Goal: Task Accomplishment & Management: Complete application form

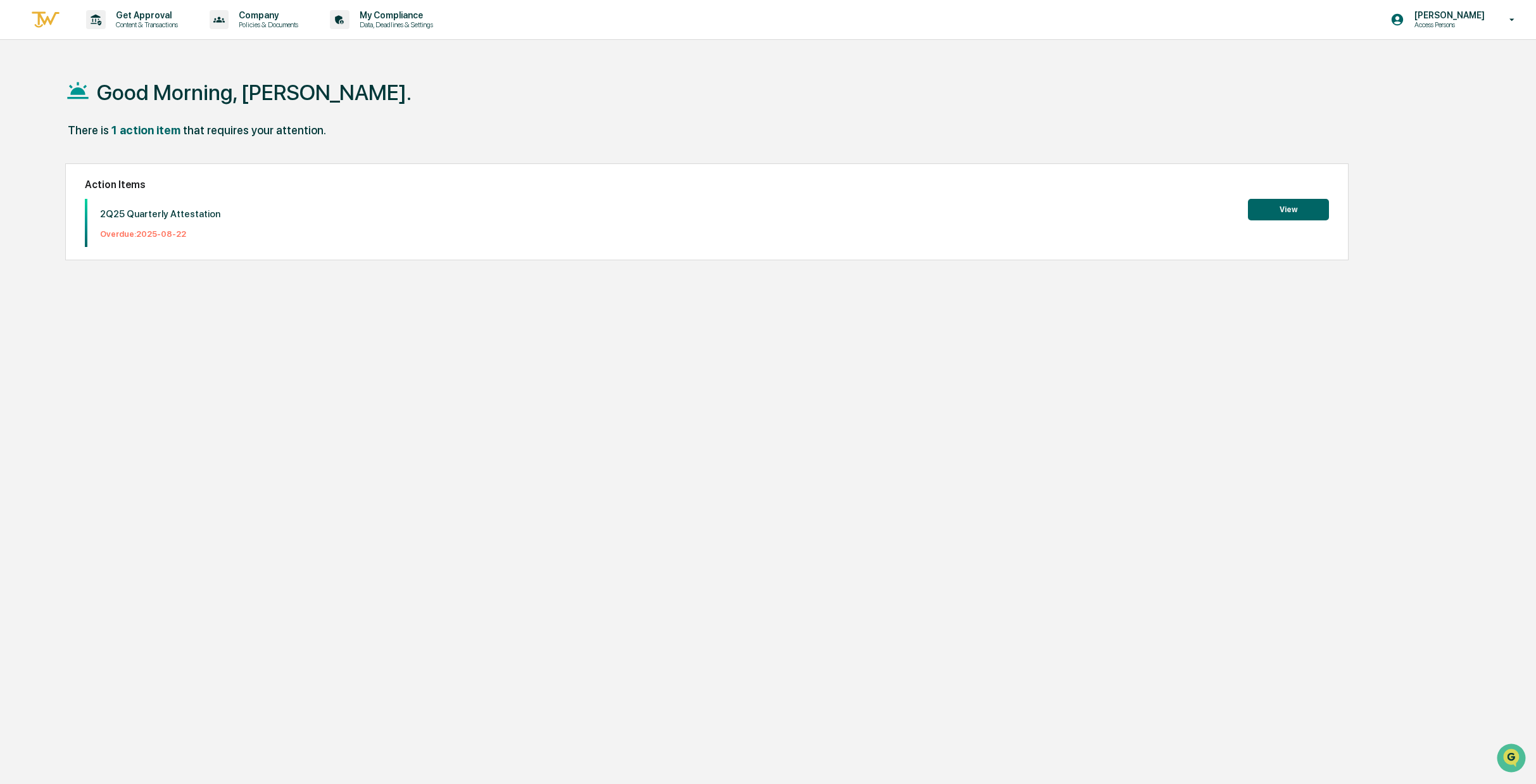
click at [1277, 213] on button "View" at bounding box center [1288, 209] width 81 height 22
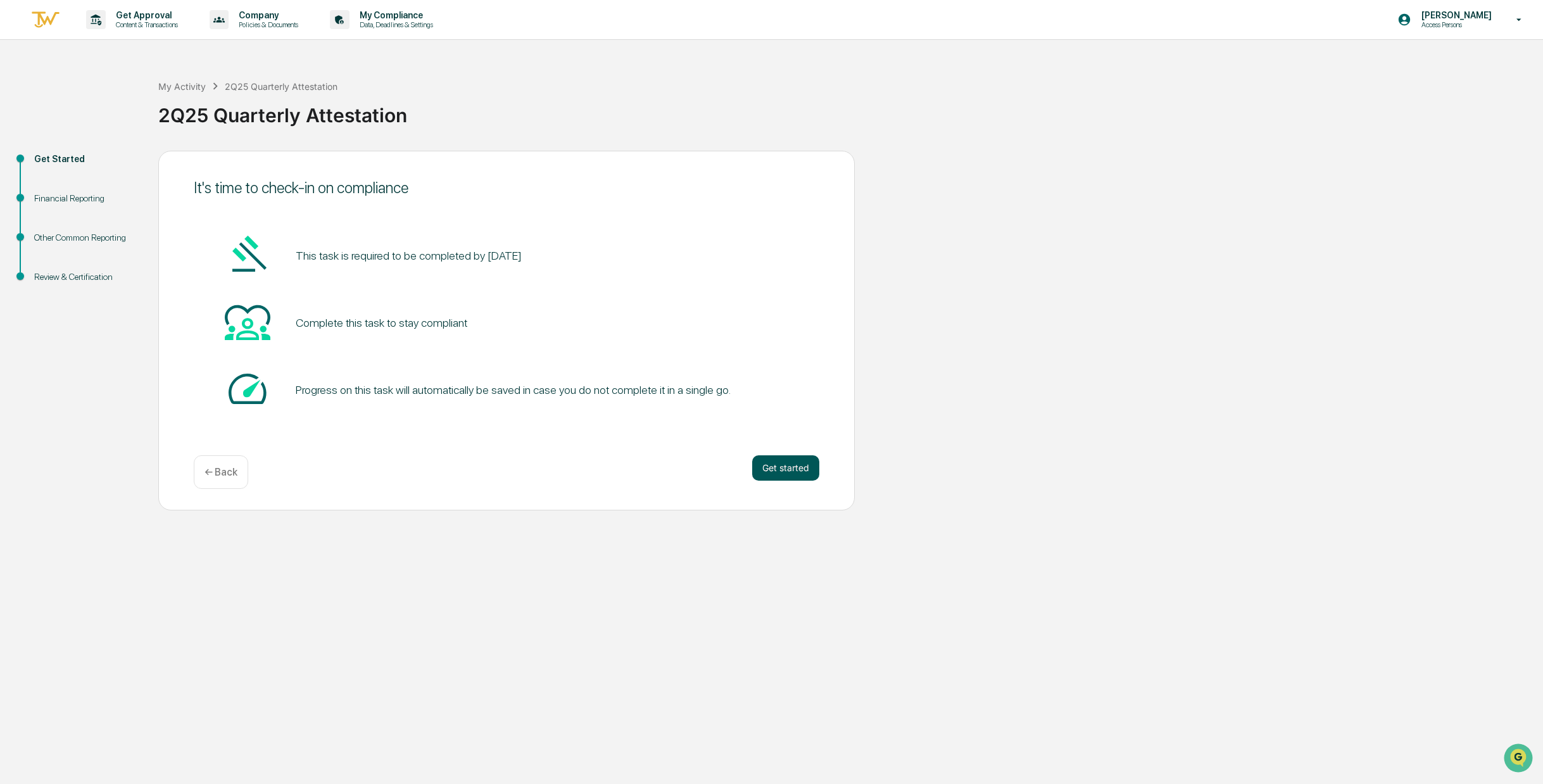
click at [793, 465] on button "Get started" at bounding box center [786, 467] width 67 height 25
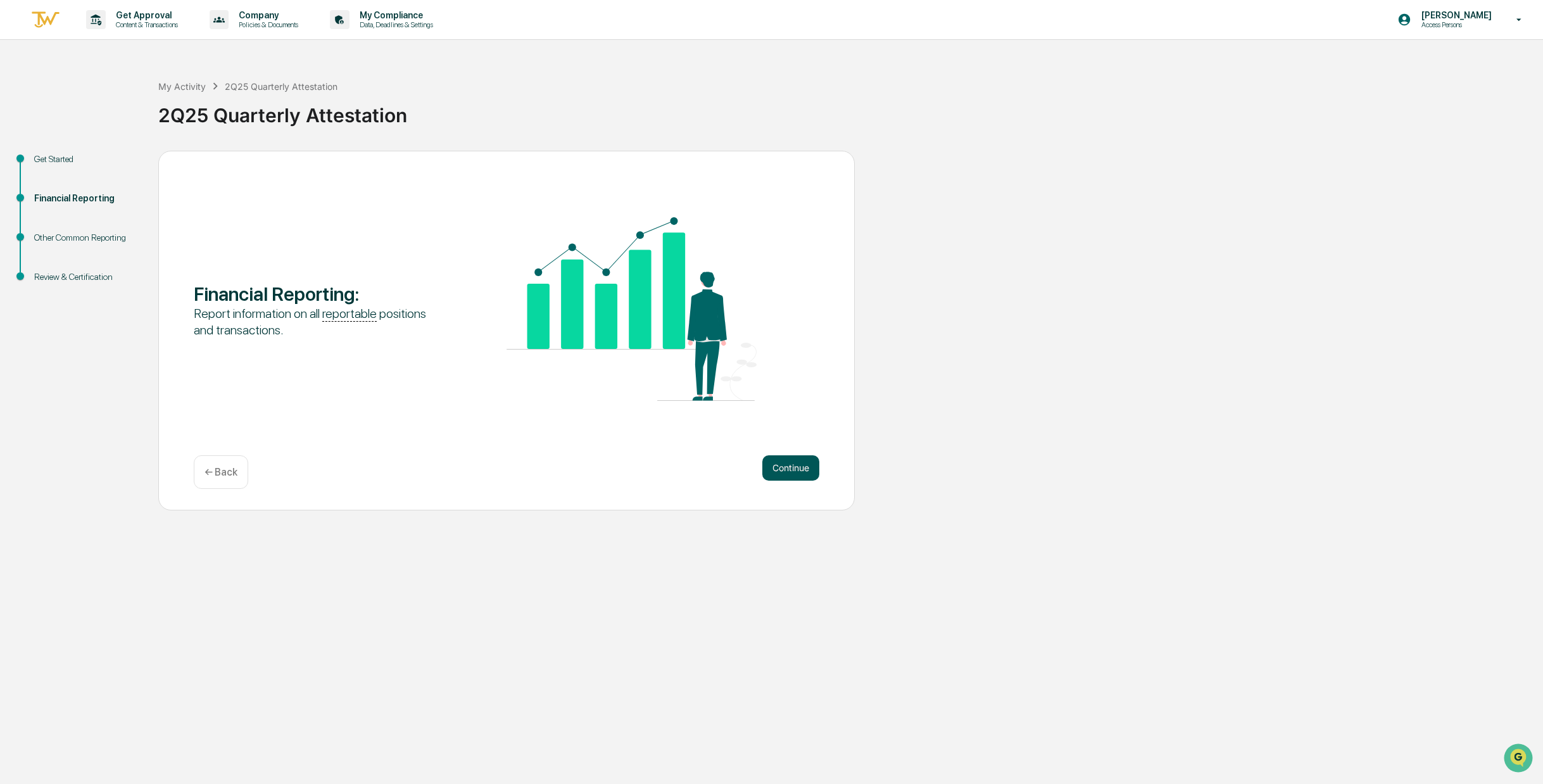
click at [804, 468] on button "Continue" at bounding box center [791, 467] width 57 height 25
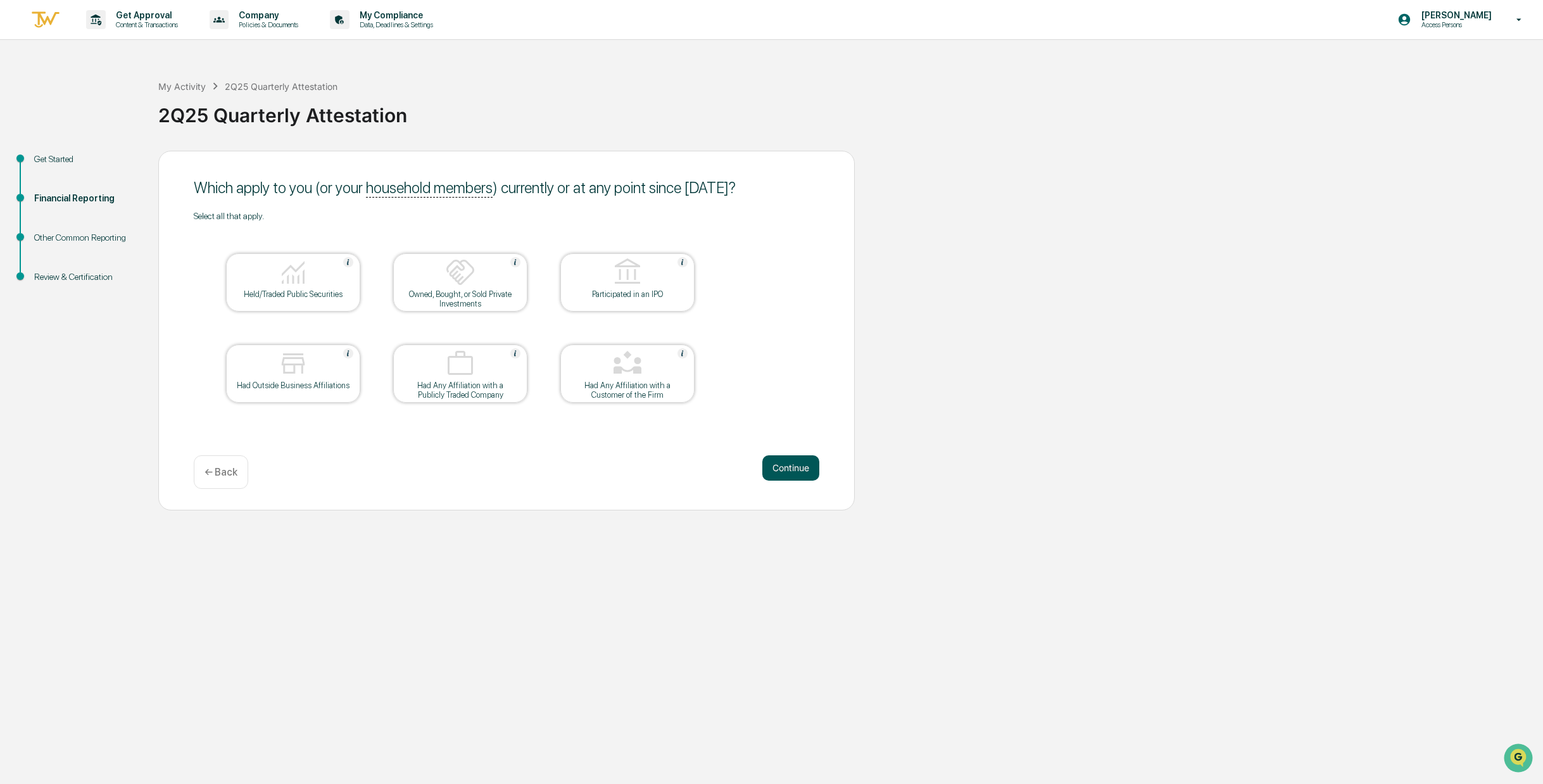
click at [801, 473] on button "Continue" at bounding box center [791, 467] width 57 height 25
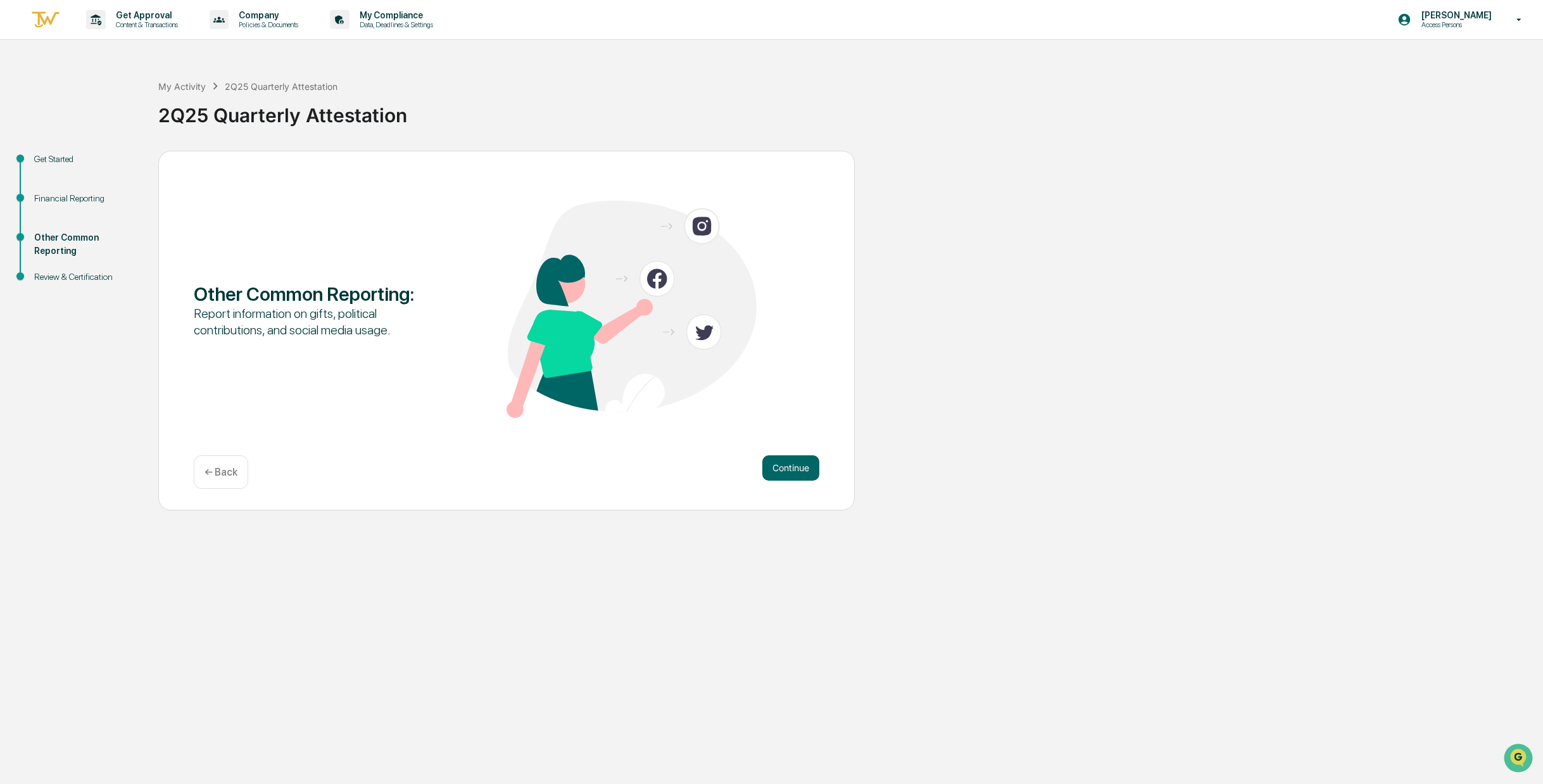
click at [801, 473] on button "Continue" at bounding box center [791, 467] width 57 height 25
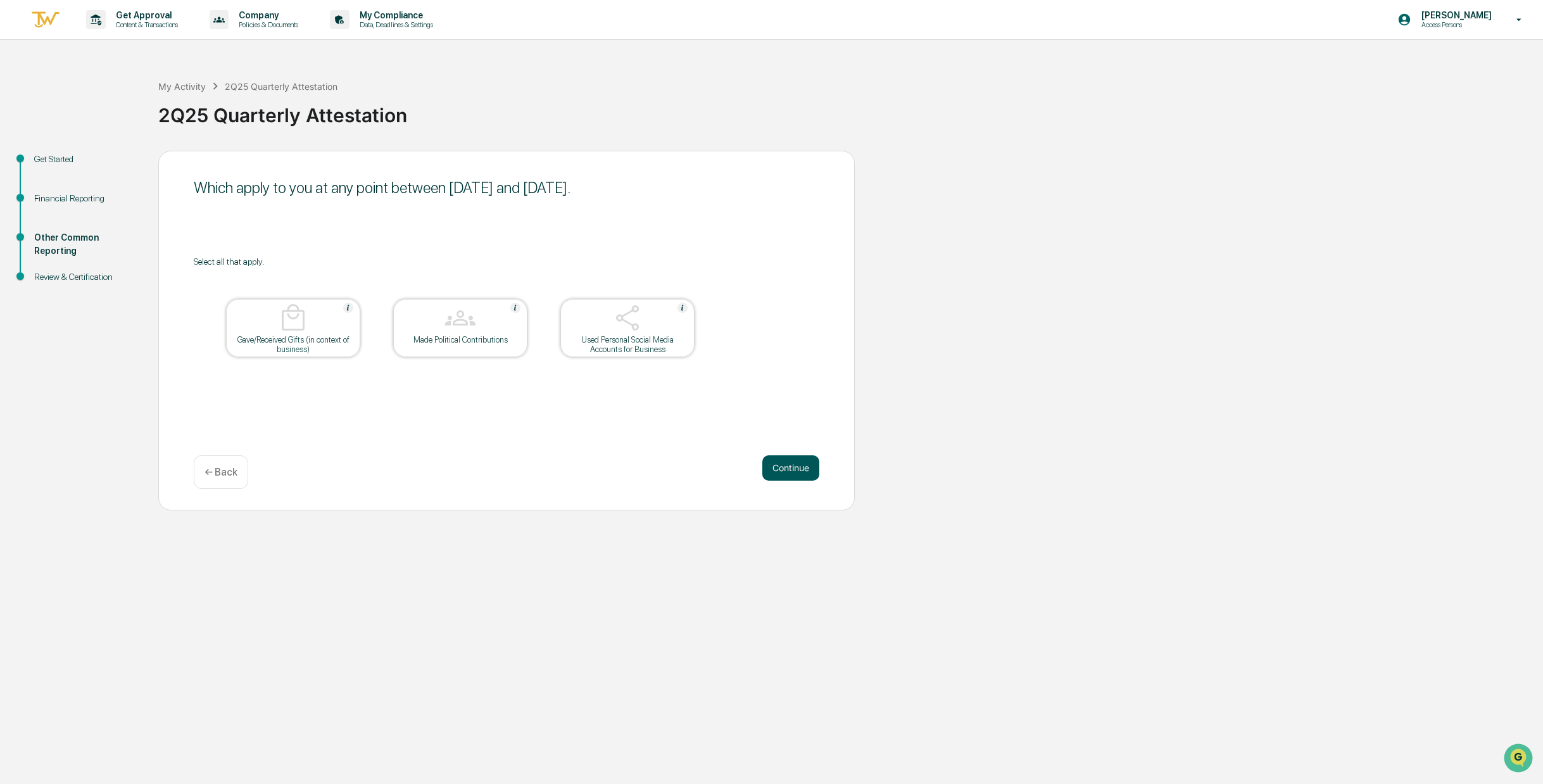
click at [801, 474] on button "Continue" at bounding box center [791, 467] width 57 height 25
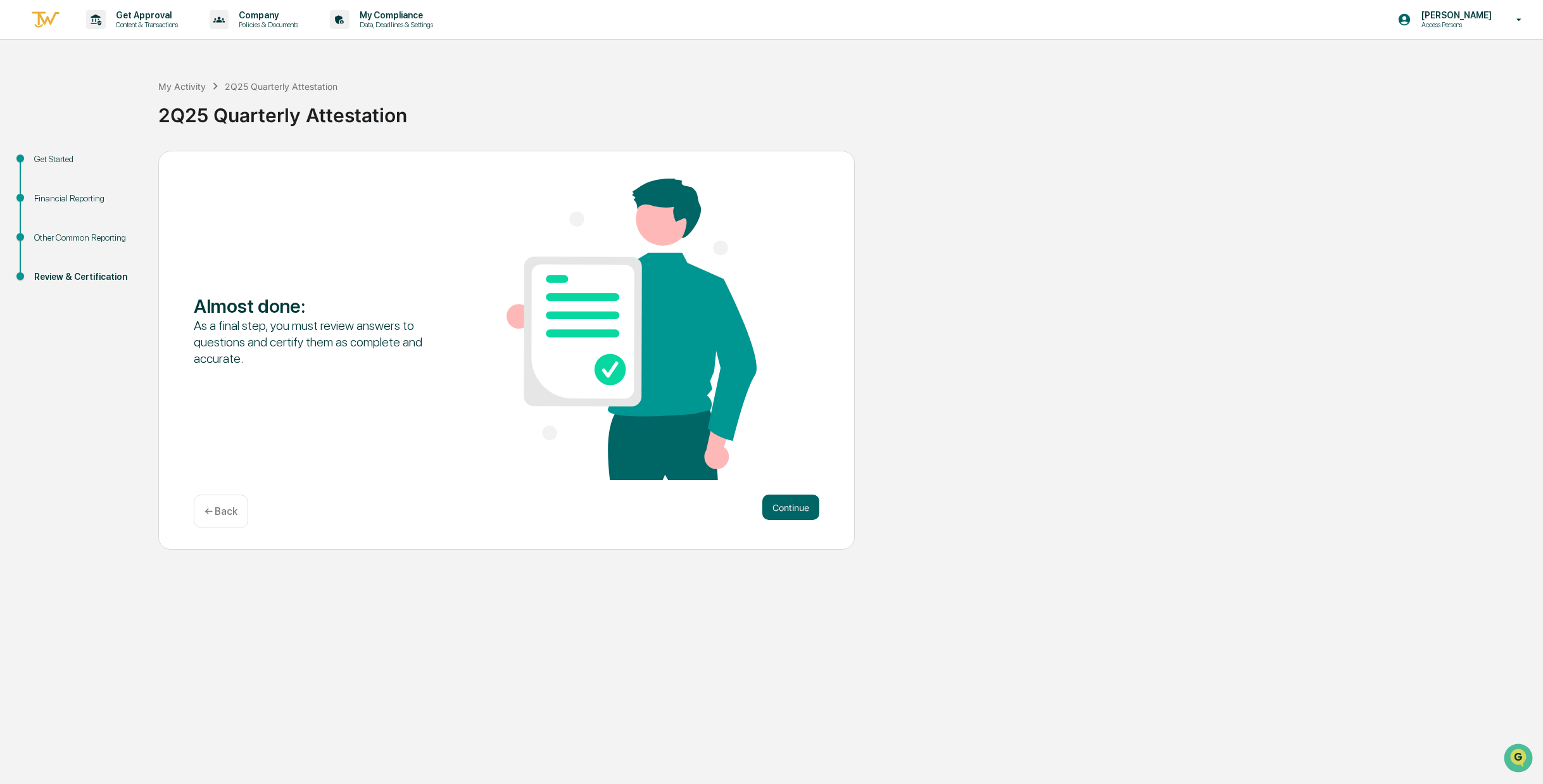
click at [801, 474] on div "Almost done : As a final step, you must review answers to questions and certify…" at bounding box center [506, 330] width 626 height 304
click at [806, 508] on button "Continue" at bounding box center [791, 507] width 57 height 25
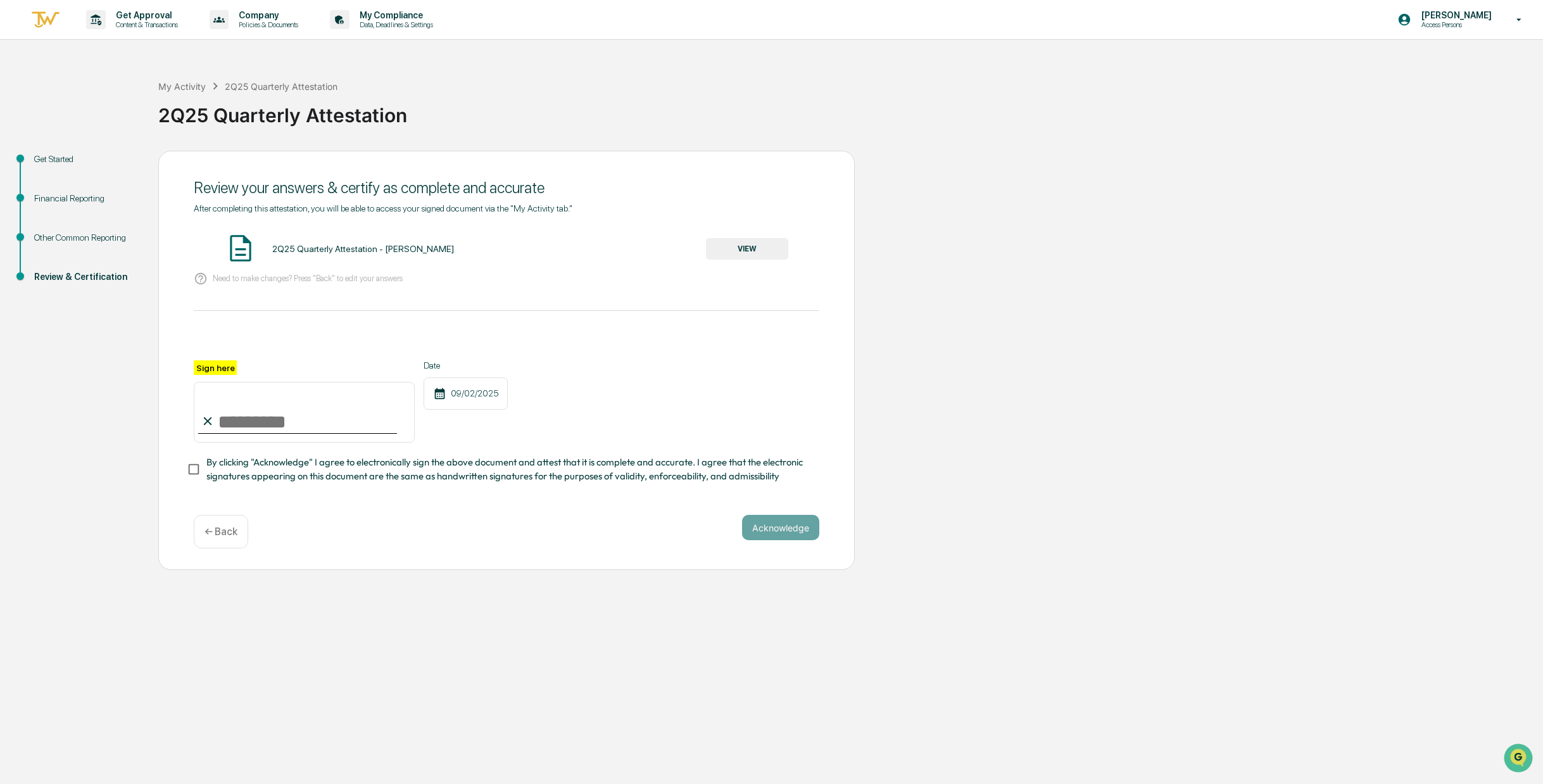
click at [278, 414] on input "Sign here" at bounding box center [304, 412] width 221 height 60
click at [266, 414] on input "Sign here" at bounding box center [304, 412] width 221 height 60
type input "**********"
drag, startPoint x: 366, startPoint y: 504, endPoint x: 366, endPoint y: 496, distance: 8.0
click at [366, 504] on div "**********" at bounding box center [506, 360] width 696 height 420
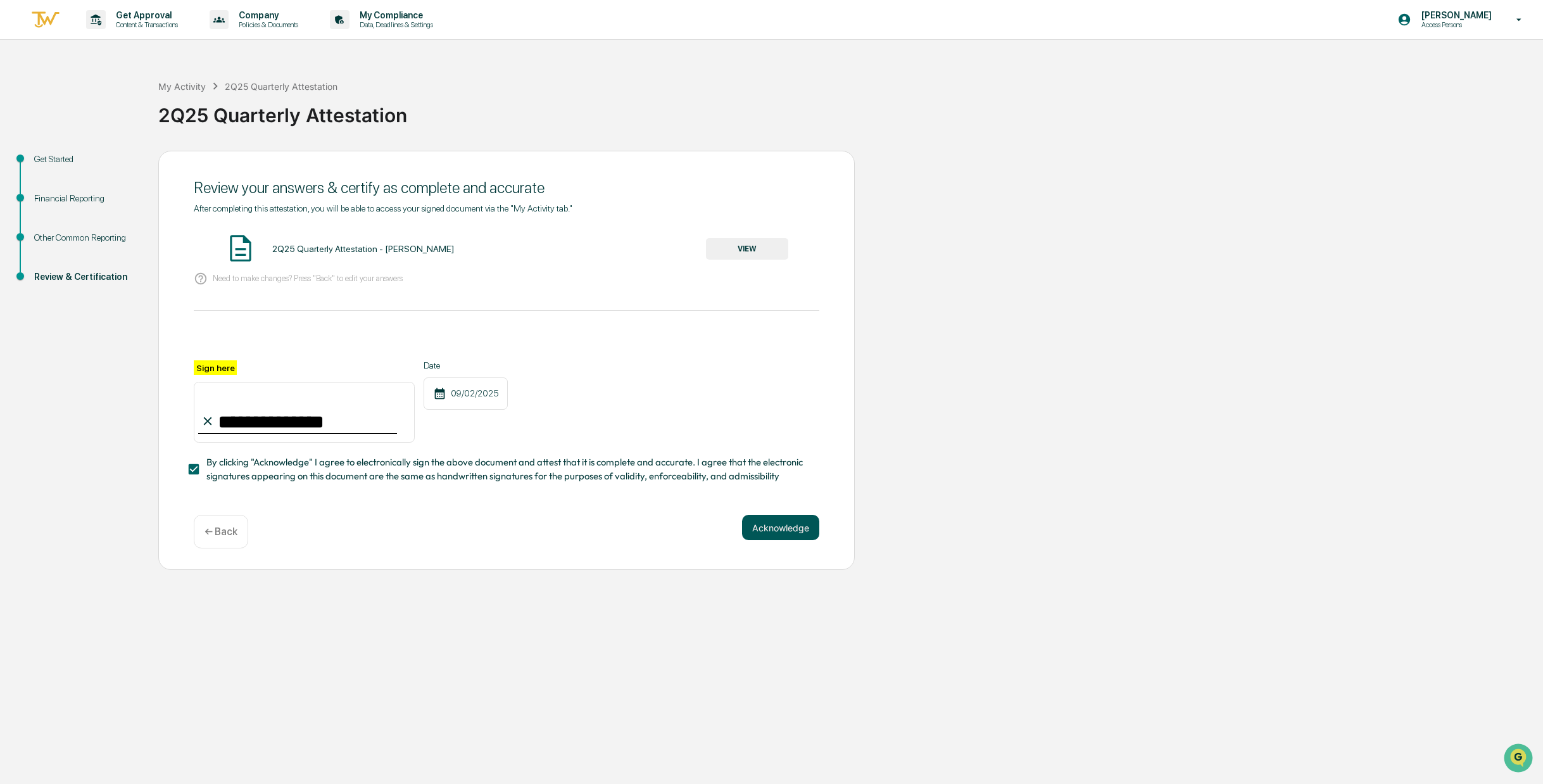
click at [777, 528] on button "Acknowledge" at bounding box center [781, 527] width 77 height 25
click at [736, 249] on button "VIEW" at bounding box center [747, 249] width 82 height 22
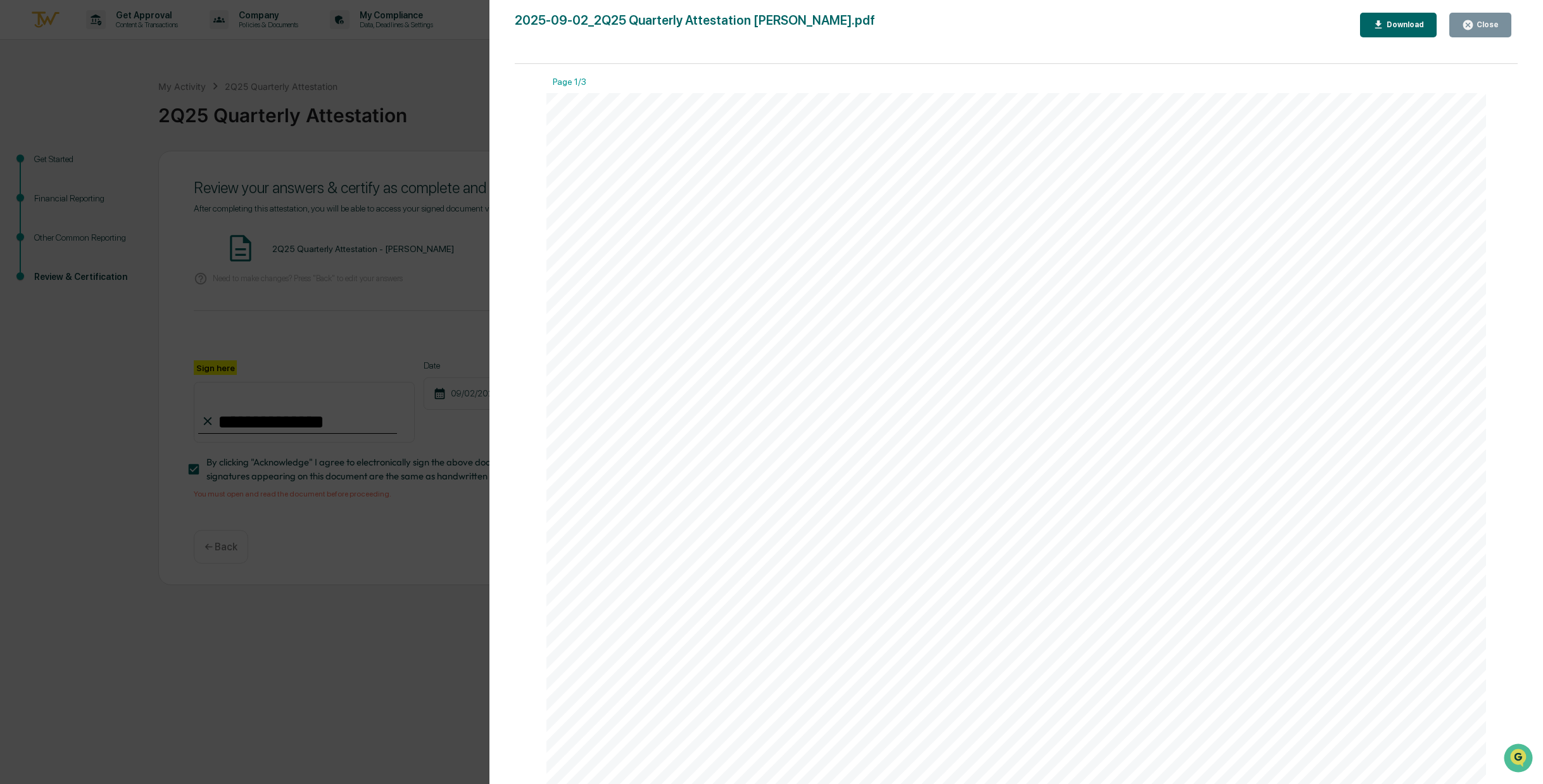
click at [1483, 23] on div "Close" at bounding box center [1486, 24] width 24 height 9
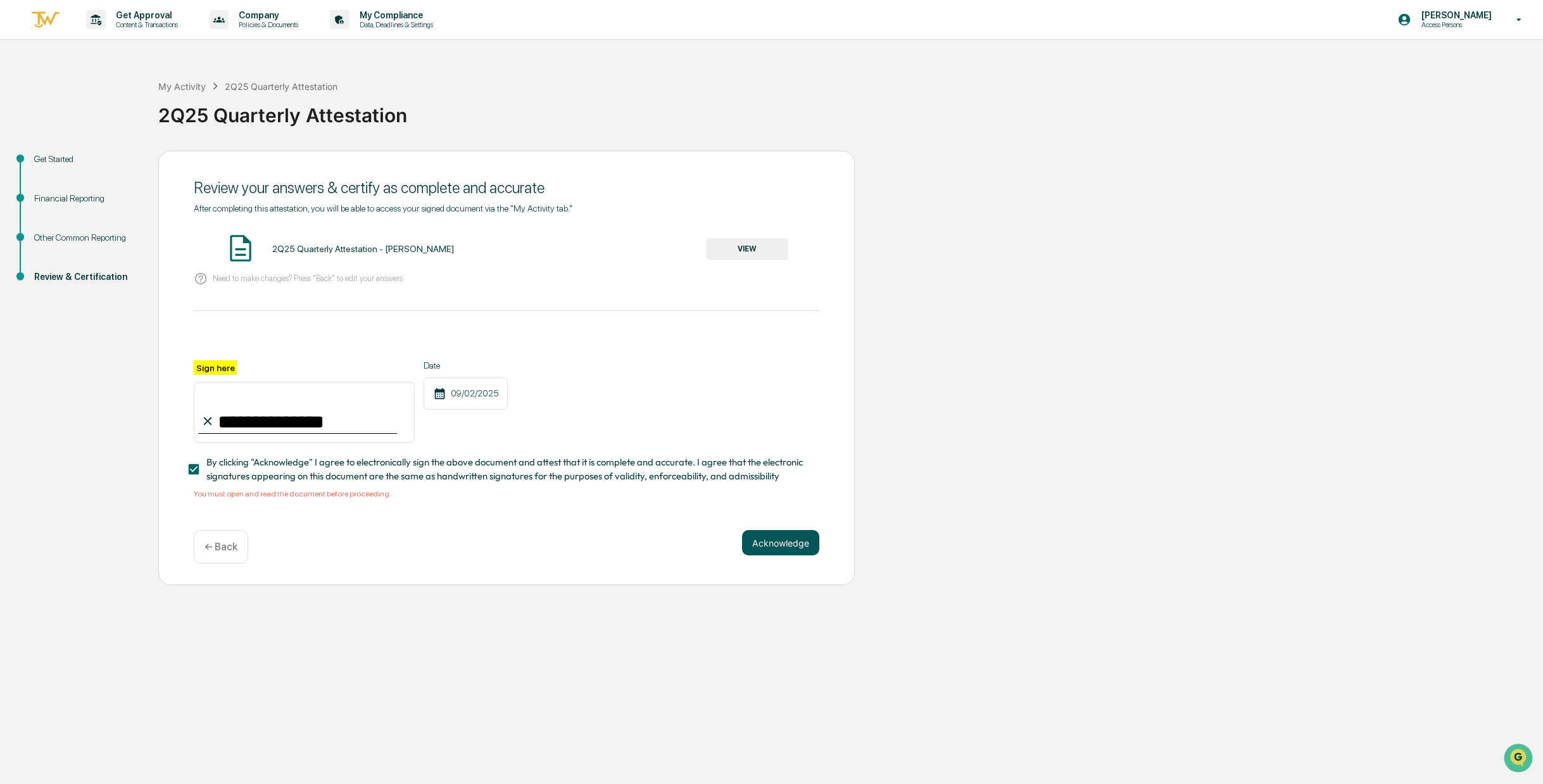
click at [783, 542] on button "Acknowledge" at bounding box center [781, 542] width 77 height 25
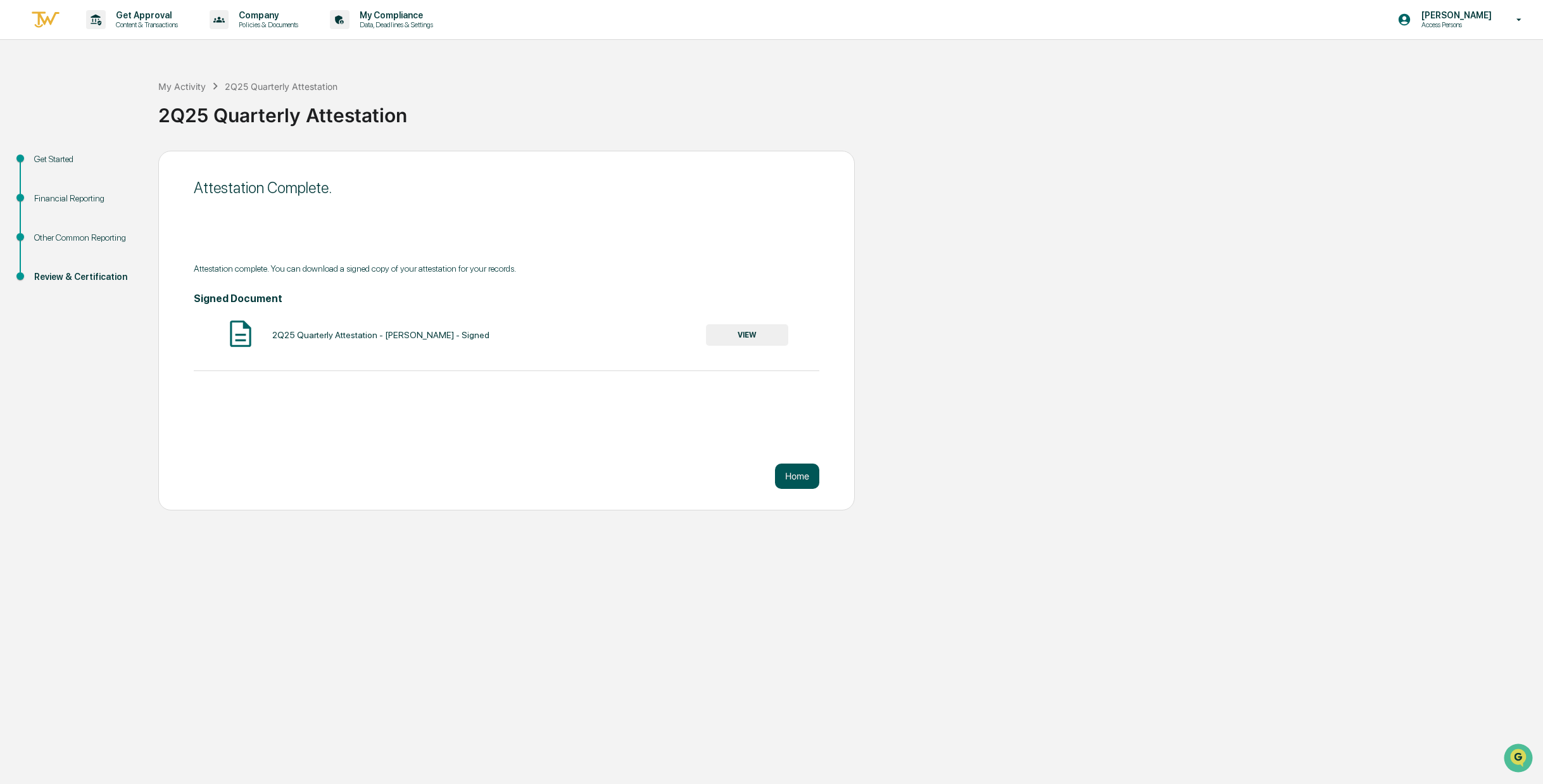
click at [801, 473] on button "Home" at bounding box center [797, 476] width 45 height 25
